Goal: Information Seeking & Learning: Learn about a topic

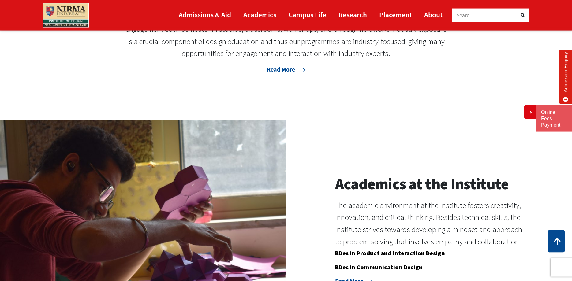
scroll to position [531, 0]
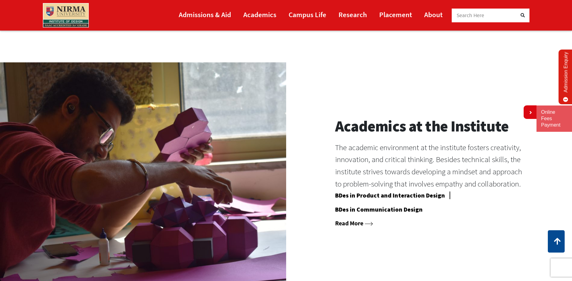
click at [355, 224] on link "Read More" at bounding box center [354, 223] width 38 height 8
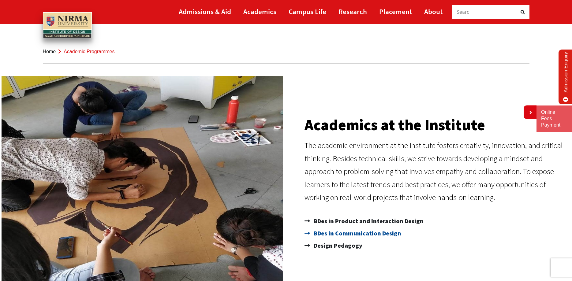
click at [354, 233] on span "BDes in Communication Design" at bounding box center [356, 233] width 89 height 12
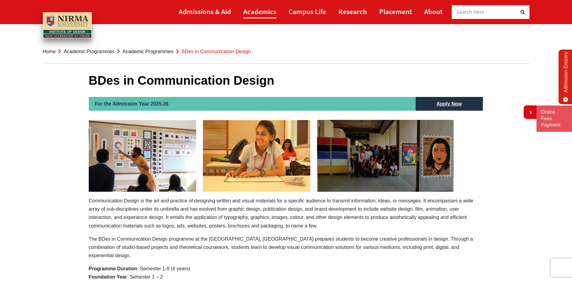
click at [270, 10] on link "Academics" at bounding box center [259, 12] width 33 height 14
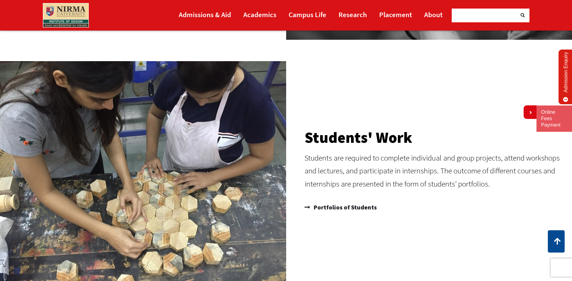
scroll to position [624, 0]
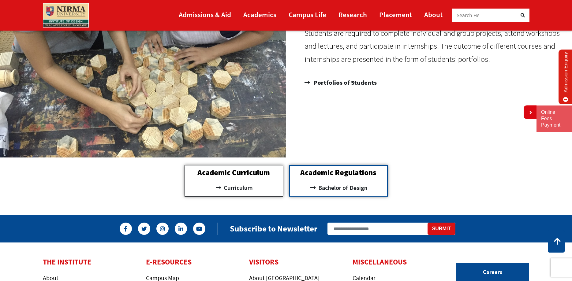
click at [238, 178] on div "Academic Curriculum Curriculum" at bounding box center [234, 181] width 99 height 32
click at [230, 186] on span "Curriculum" at bounding box center [237, 188] width 31 height 10
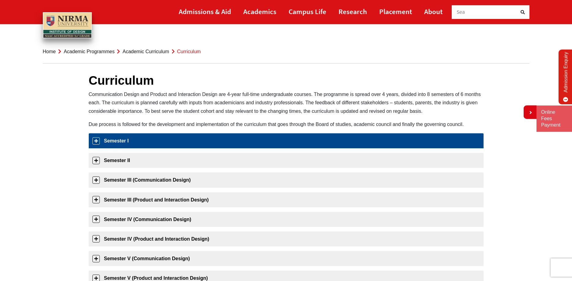
click at [126, 139] on link "Semester I" at bounding box center [286, 140] width 395 height 15
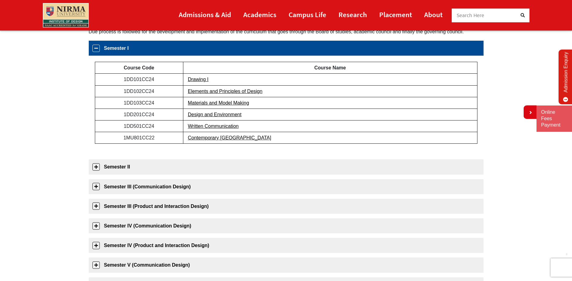
scroll to position [97, 0]
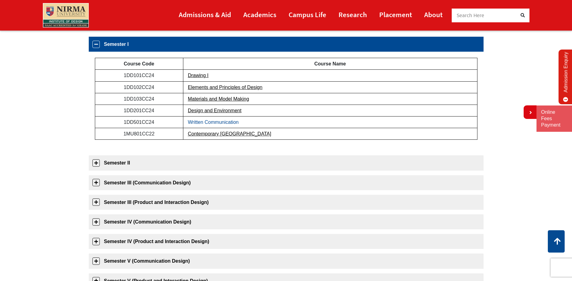
click at [214, 123] on link "Written Communication" at bounding box center [213, 122] width 51 height 5
click at [201, 134] on link "Contemporary [GEOGRAPHIC_DATA]" at bounding box center [229, 133] width 83 height 5
